Goal: Task Accomplishment & Management: Use online tool/utility

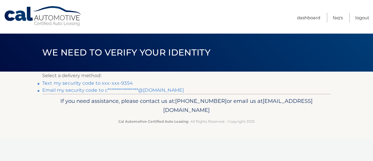
click at [75, 84] on link "Text my security code to xxx-xxx-9354" at bounding box center [87, 83] width 91 height 6
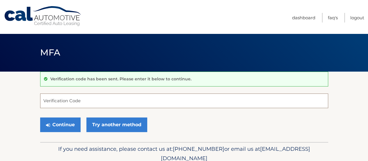
click at [57, 97] on input "Verification Code" at bounding box center [184, 100] width 288 height 15
type input "501313"
click at [40, 117] on button "Continue" at bounding box center [60, 124] width 40 height 15
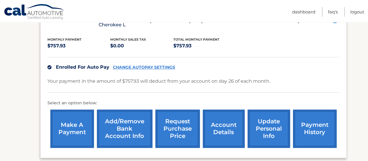
scroll to position [61, 0]
